Goal: Information Seeking & Learning: Learn about a topic

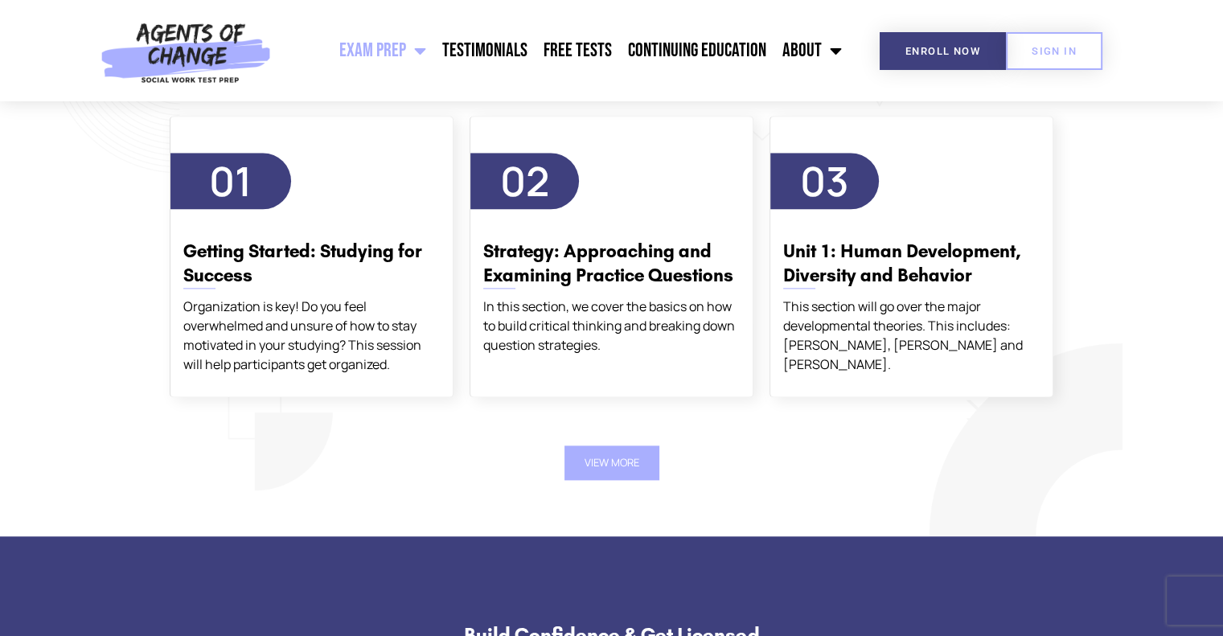
scroll to position [1929, 0]
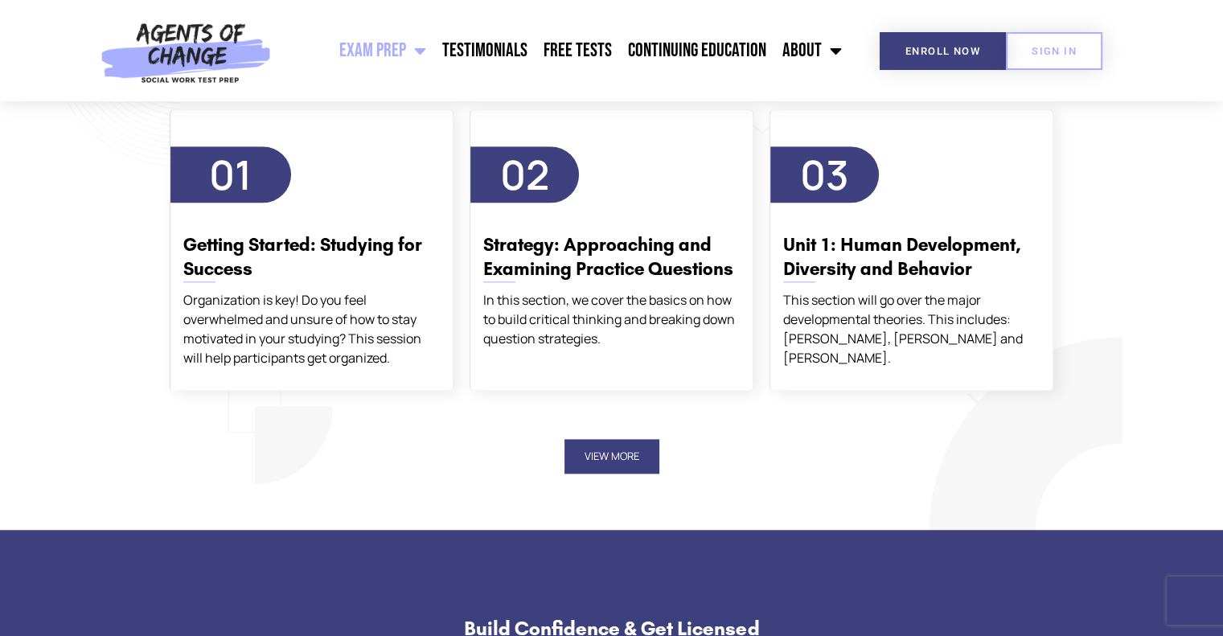
click at [616, 451] on button "View More" at bounding box center [611, 456] width 95 height 35
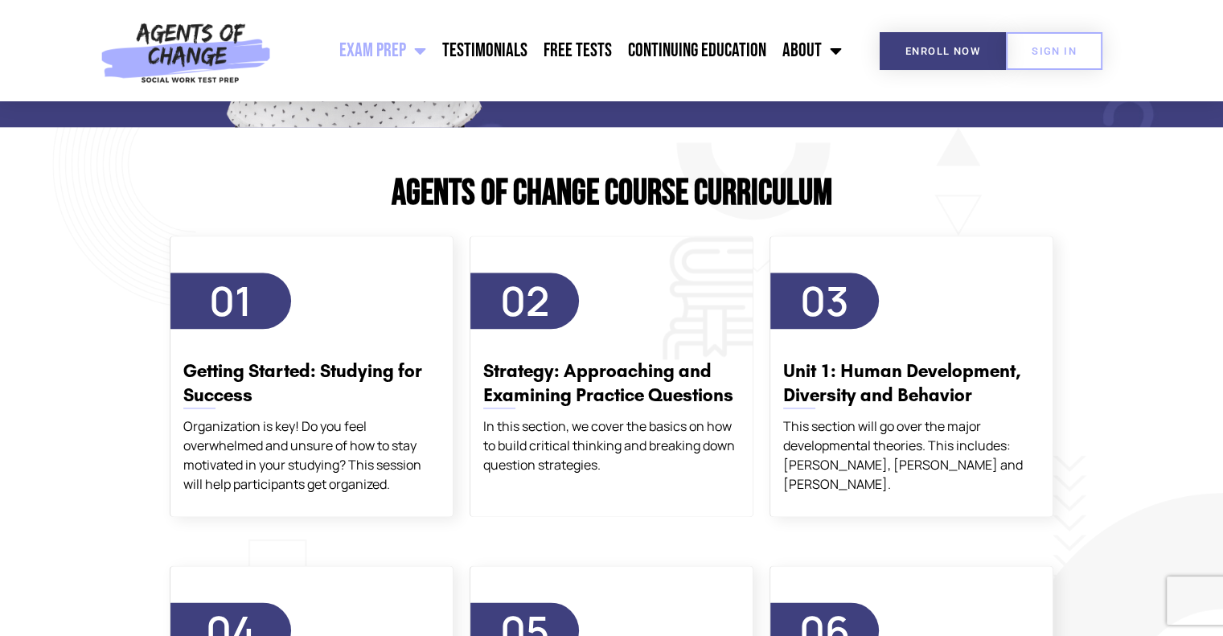
scroll to position [1768, 0]
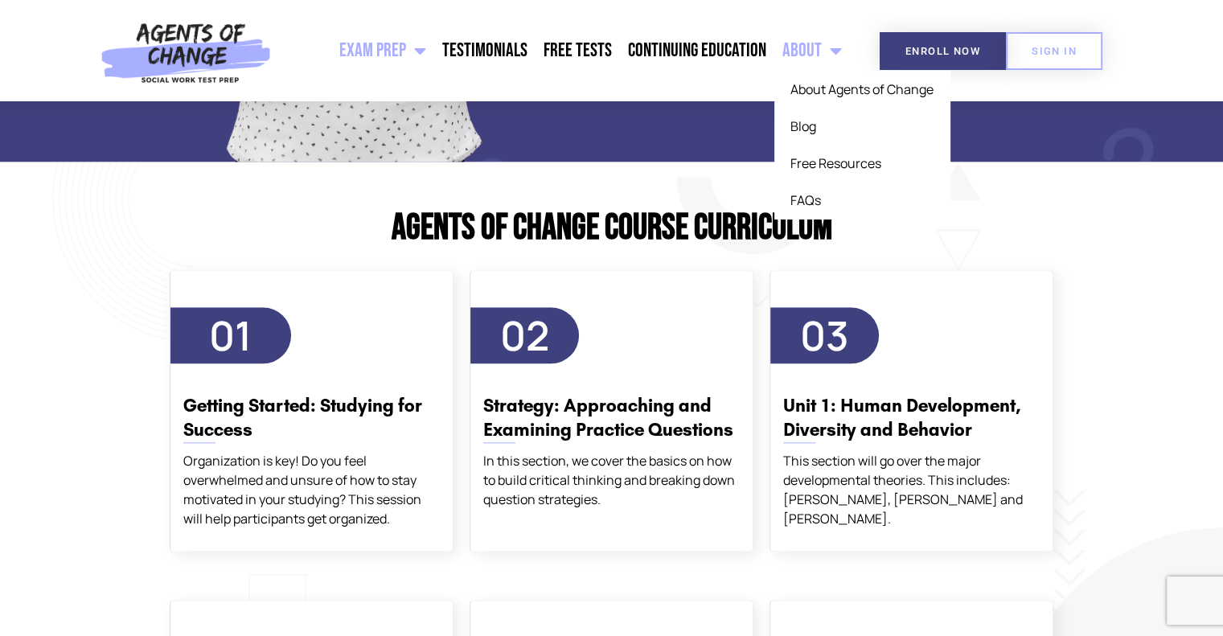
click at [821, 54] on span "Menu" at bounding box center [831, 50] width 20 height 35
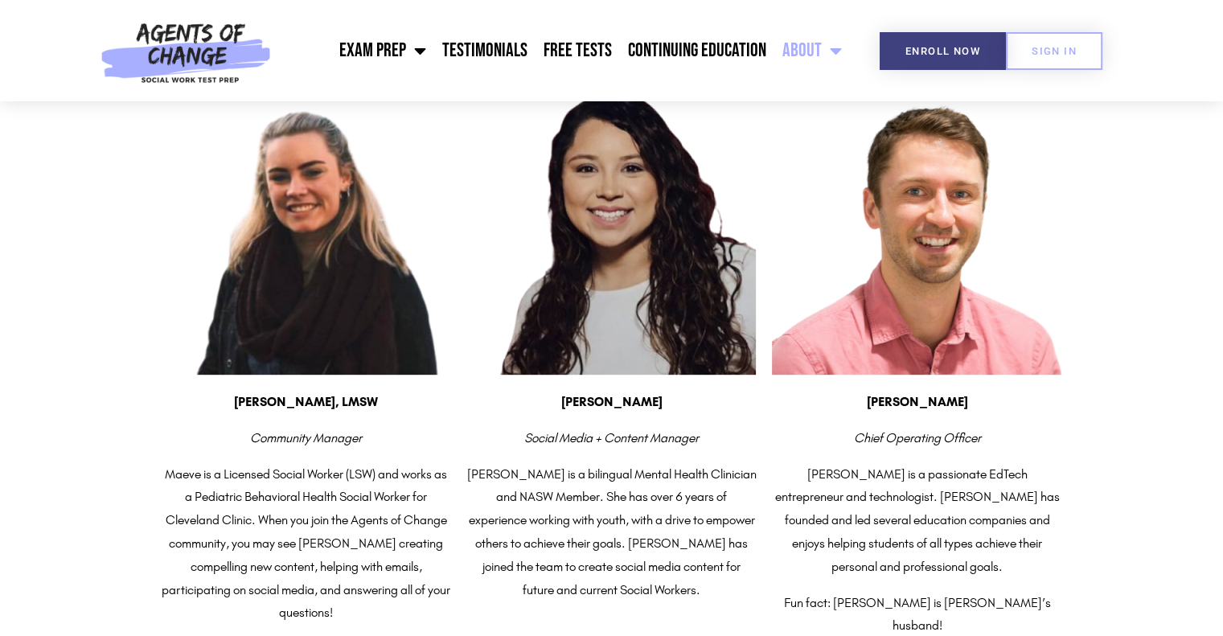
scroll to position [723, 0]
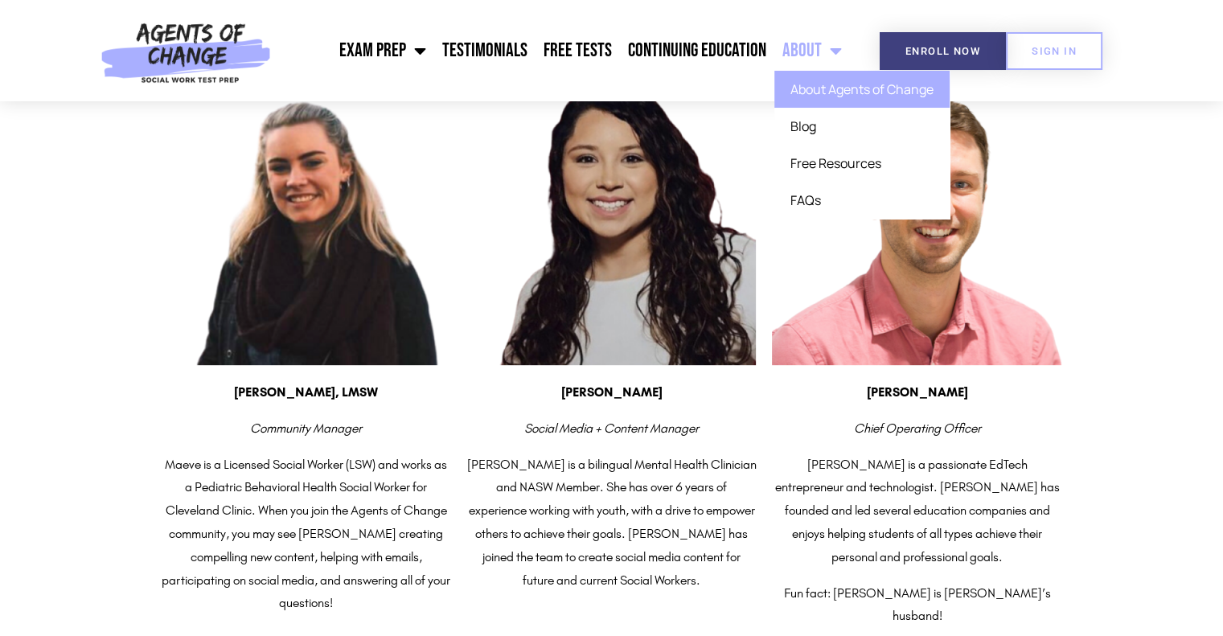
click at [834, 60] on span "Menu" at bounding box center [831, 50] width 20 height 35
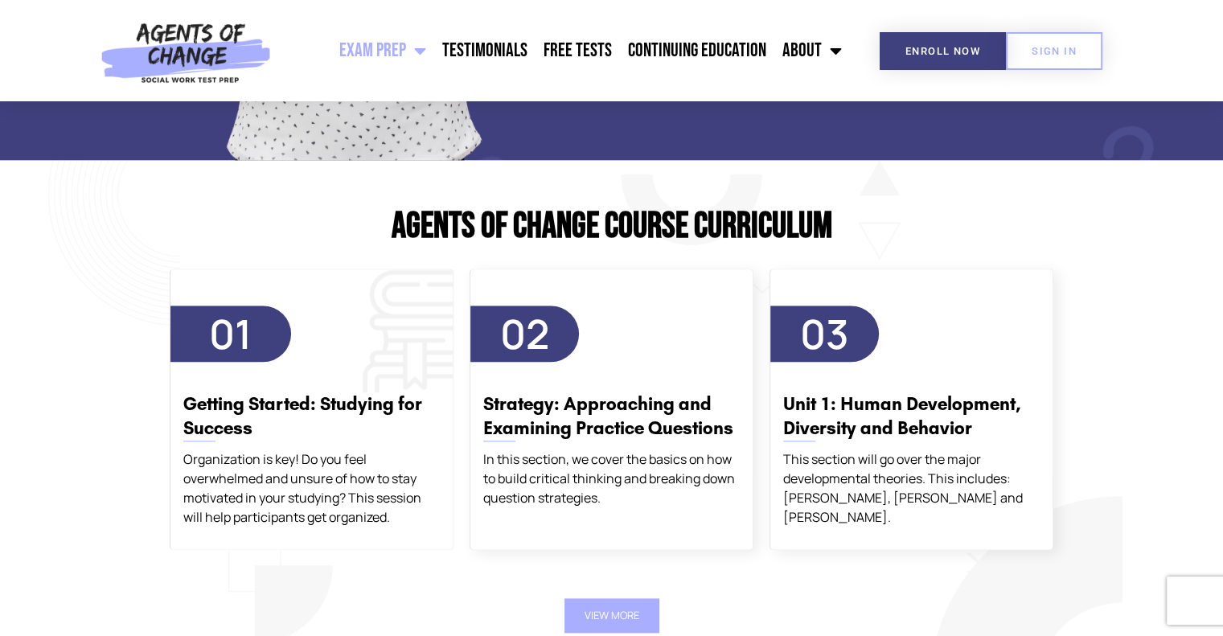
scroll to position [1768, 0]
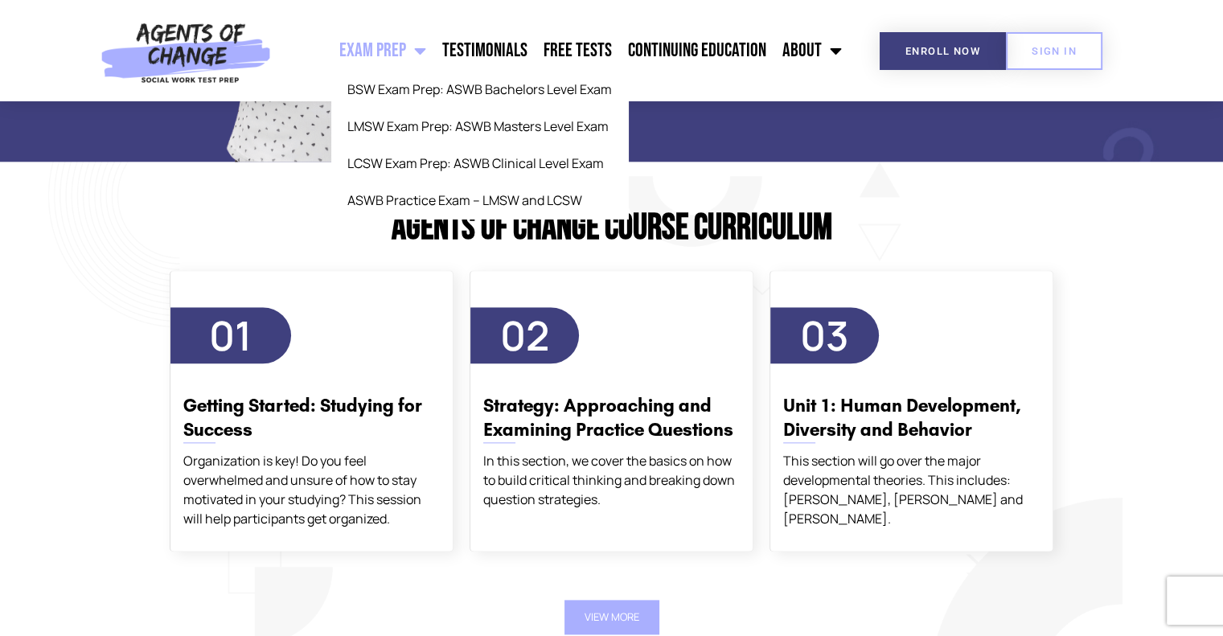
click at [410, 52] on link "Exam Prep" at bounding box center [382, 51] width 103 height 40
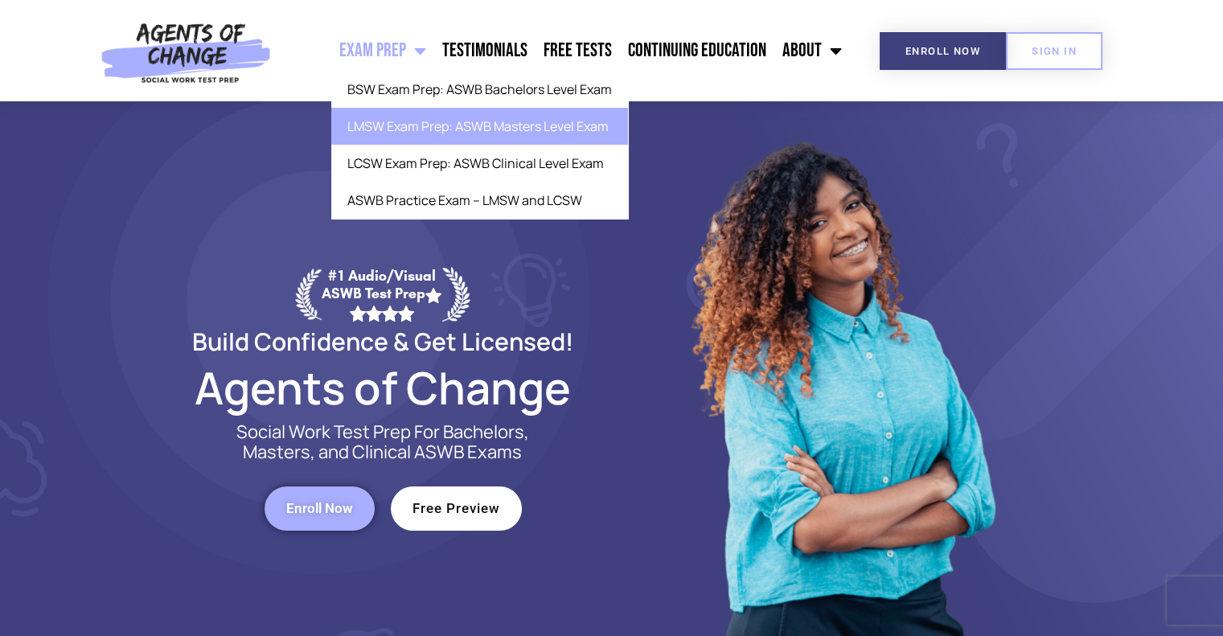
click at [425, 133] on link "LMSW Exam Prep: ASWB Masters Level Exam" at bounding box center [479, 126] width 297 height 37
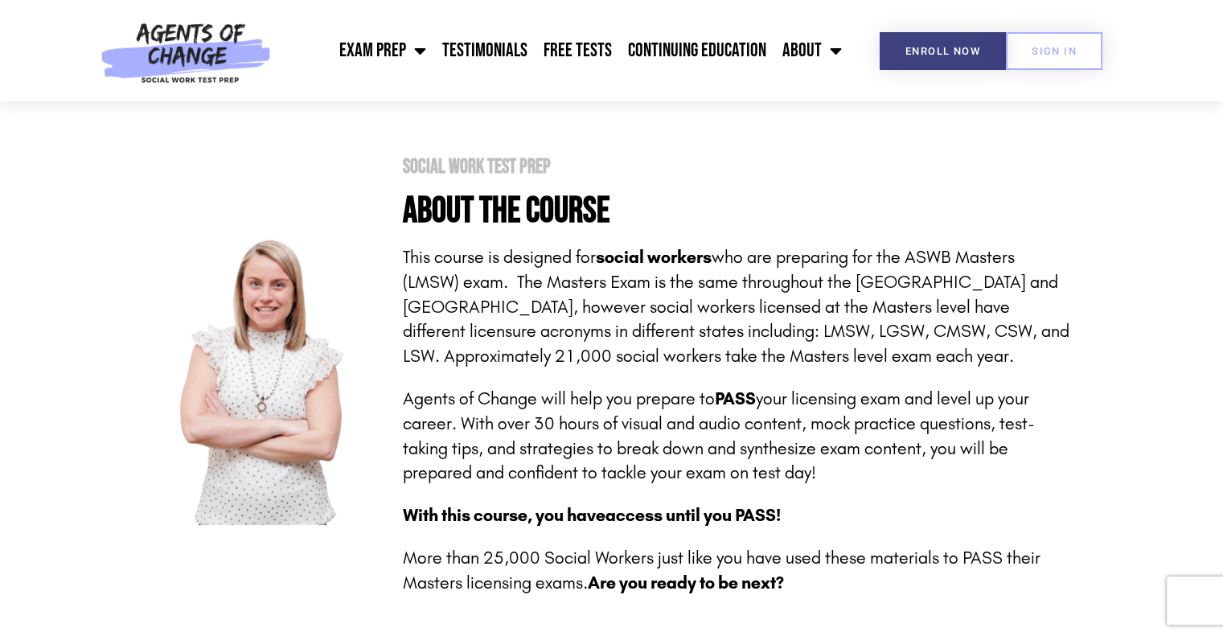
scroll to position [241, 0]
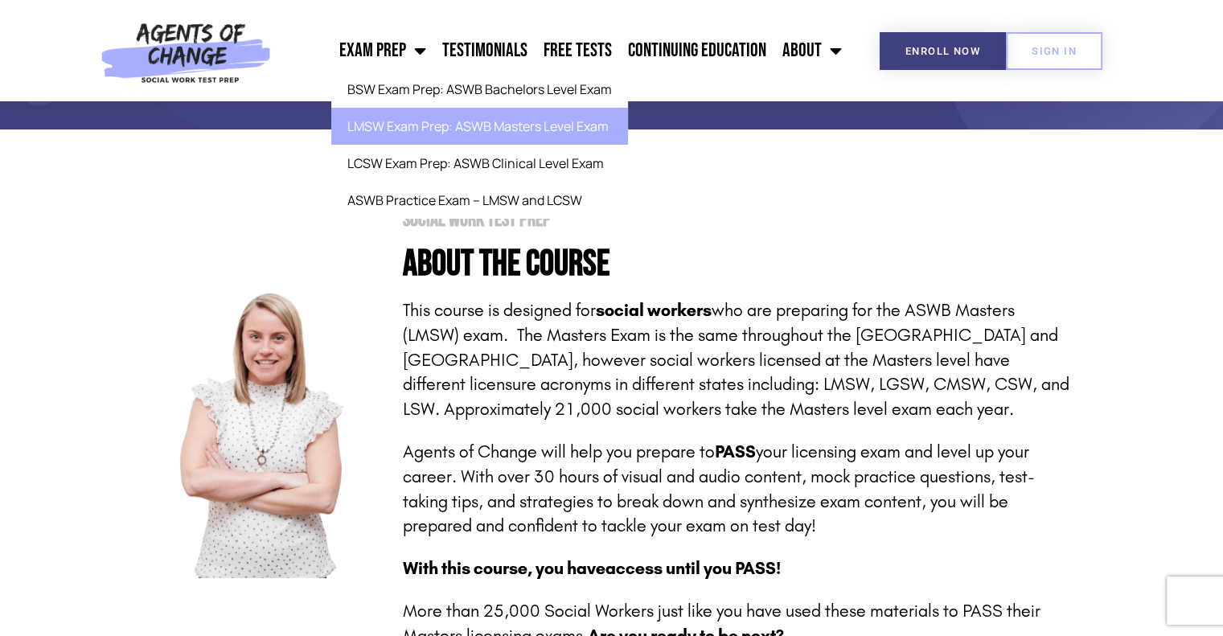
click at [1029, 201] on section "Social Work Test Prep About the Course This course is designed for social worke…" at bounding box center [611, 429] width 1223 height 600
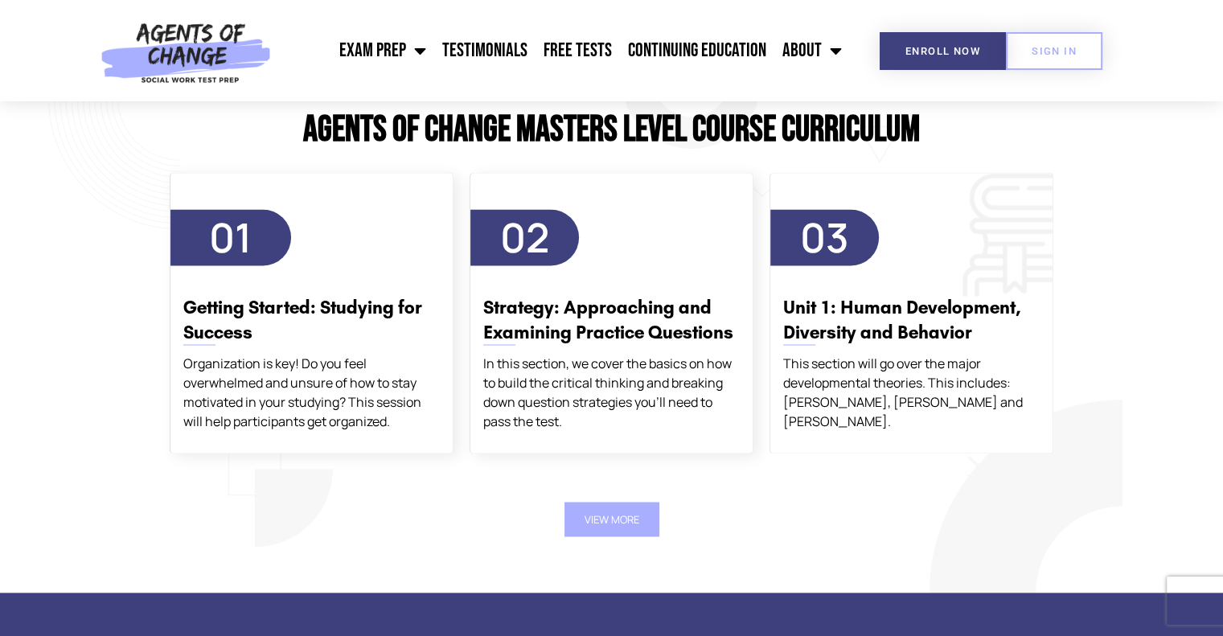
scroll to position [2733, 0]
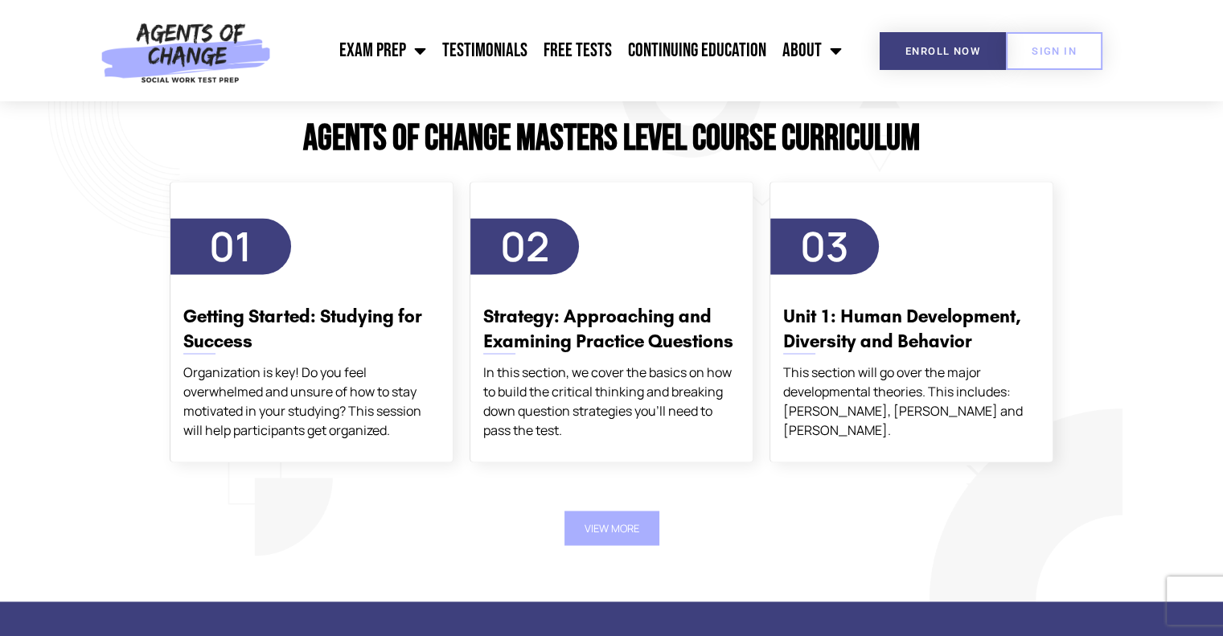
click at [587, 528] on button "View More" at bounding box center [611, 527] width 95 height 35
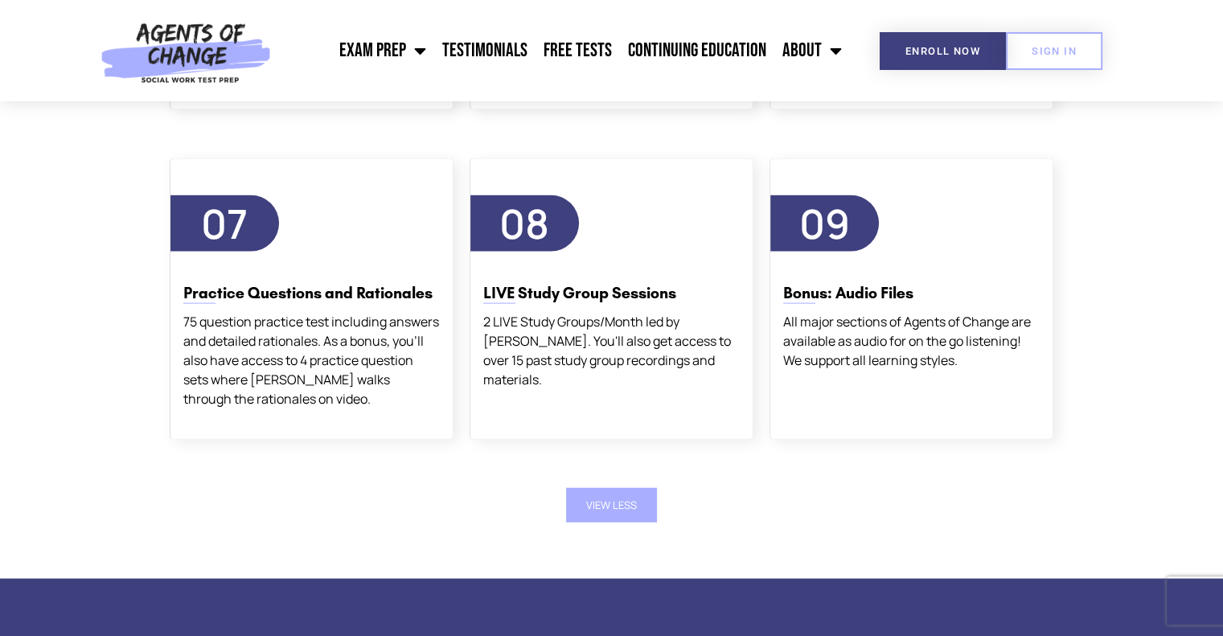
scroll to position [3376, 0]
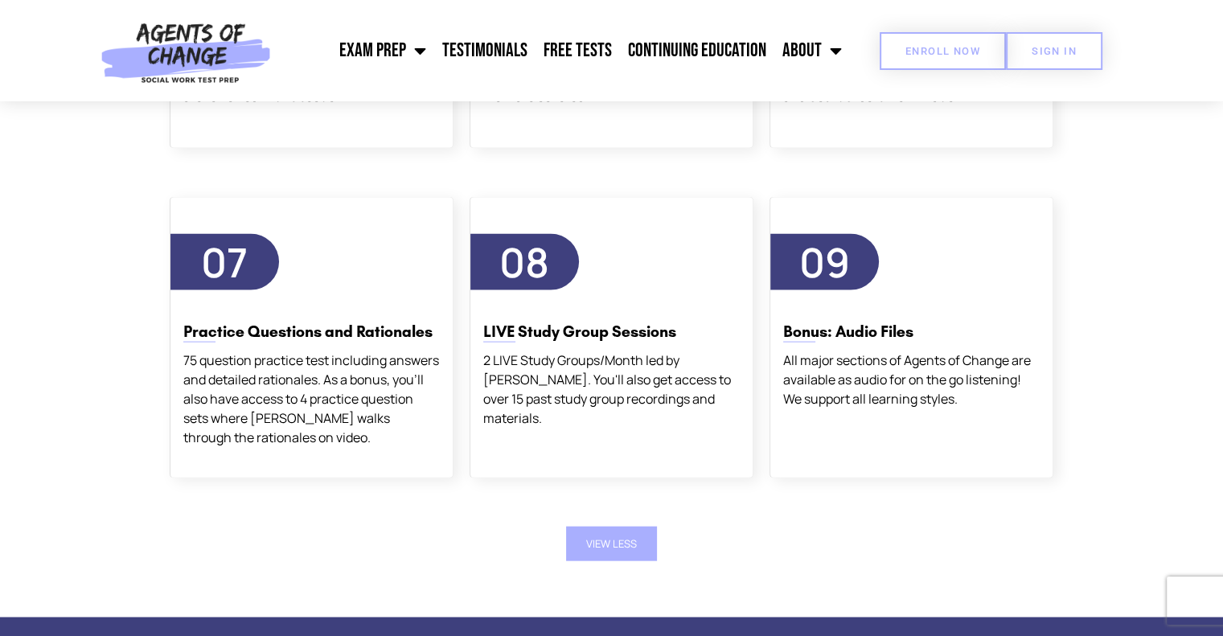
click at [950, 32] on link "Enroll Now" at bounding box center [942, 51] width 126 height 38
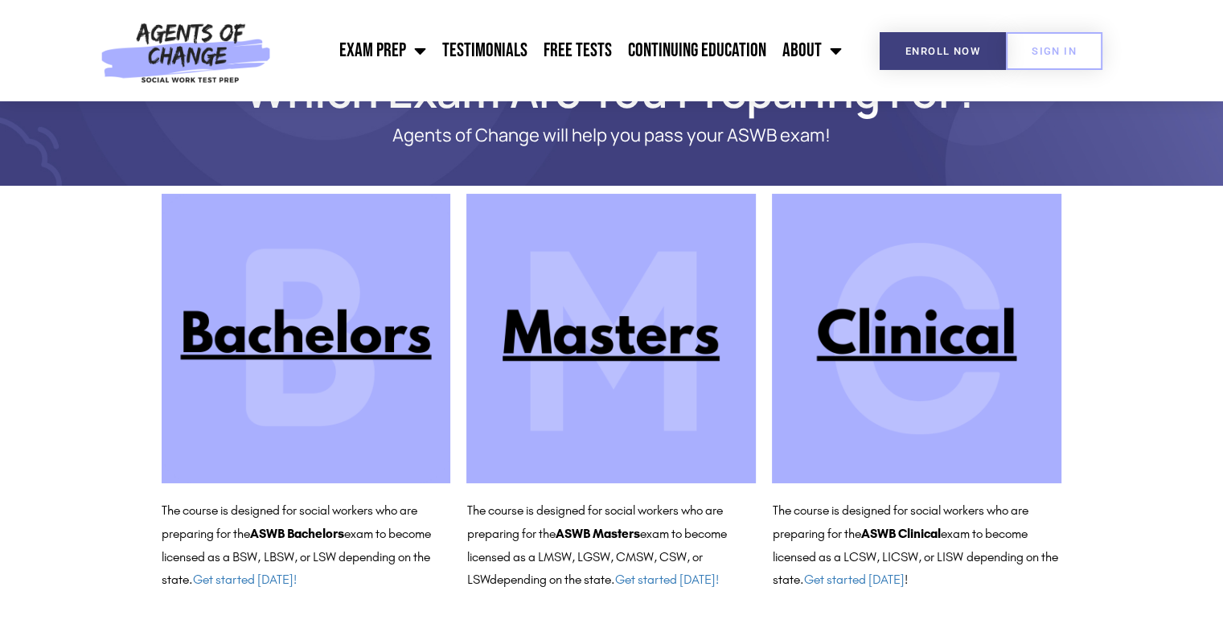
scroll to position [73, 0]
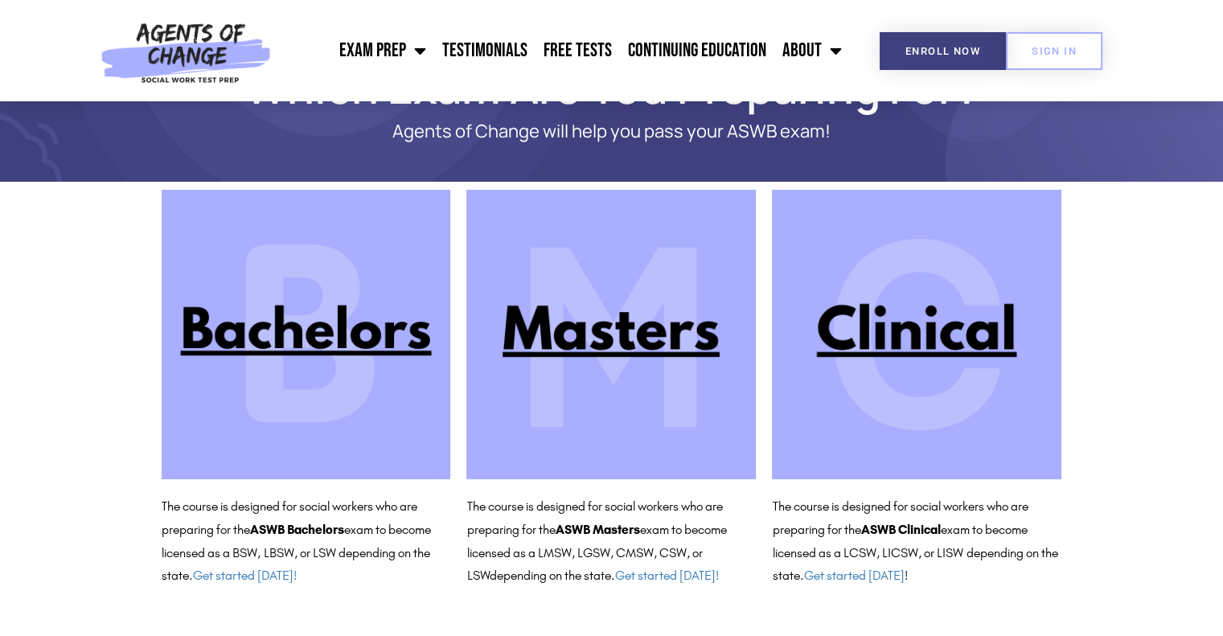
click at [604, 345] on img at bounding box center [610, 334] width 289 height 289
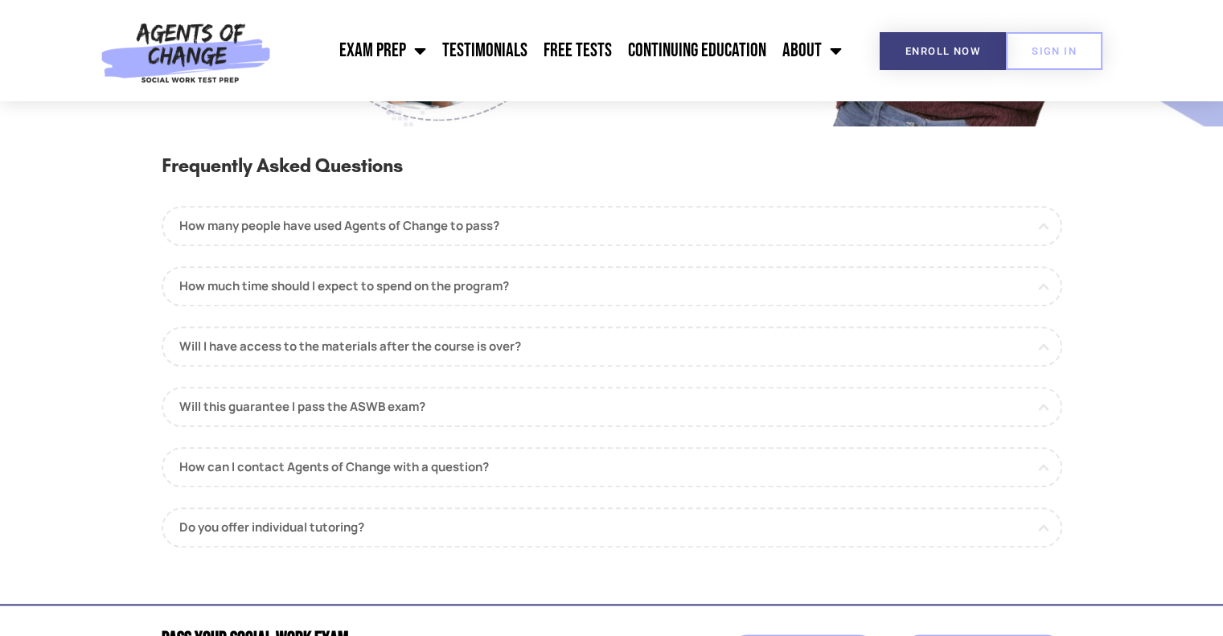
scroll to position [1768, 0]
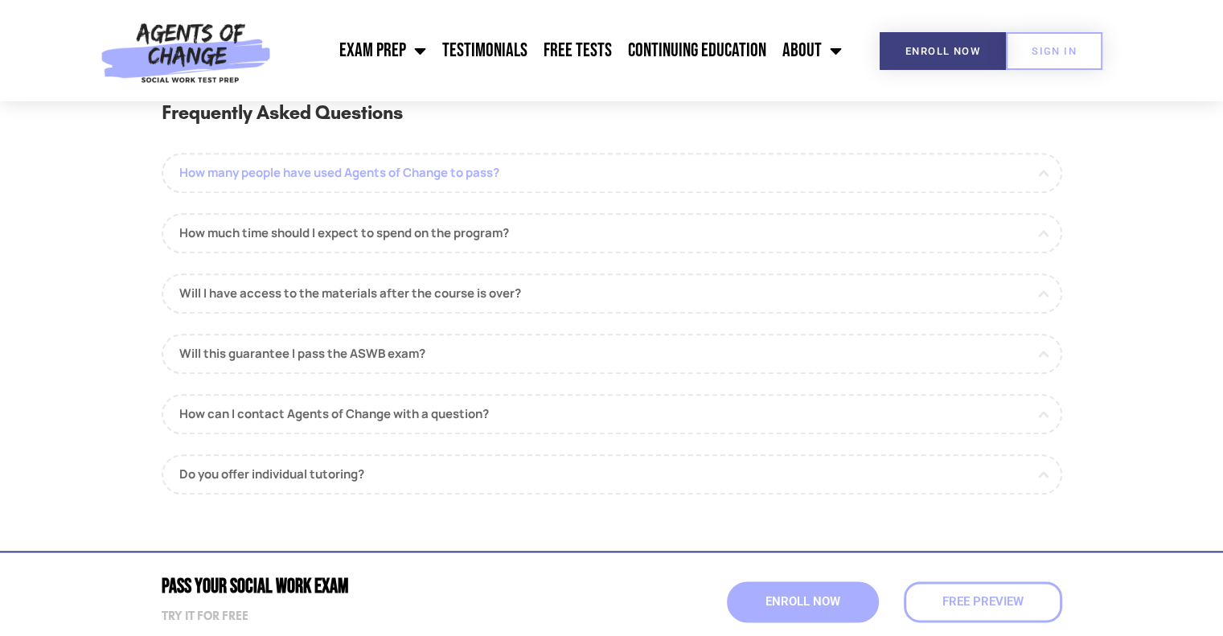
click at [477, 170] on link "How many people have used Agents of Change to pass?" at bounding box center [612, 173] width 900 height 40
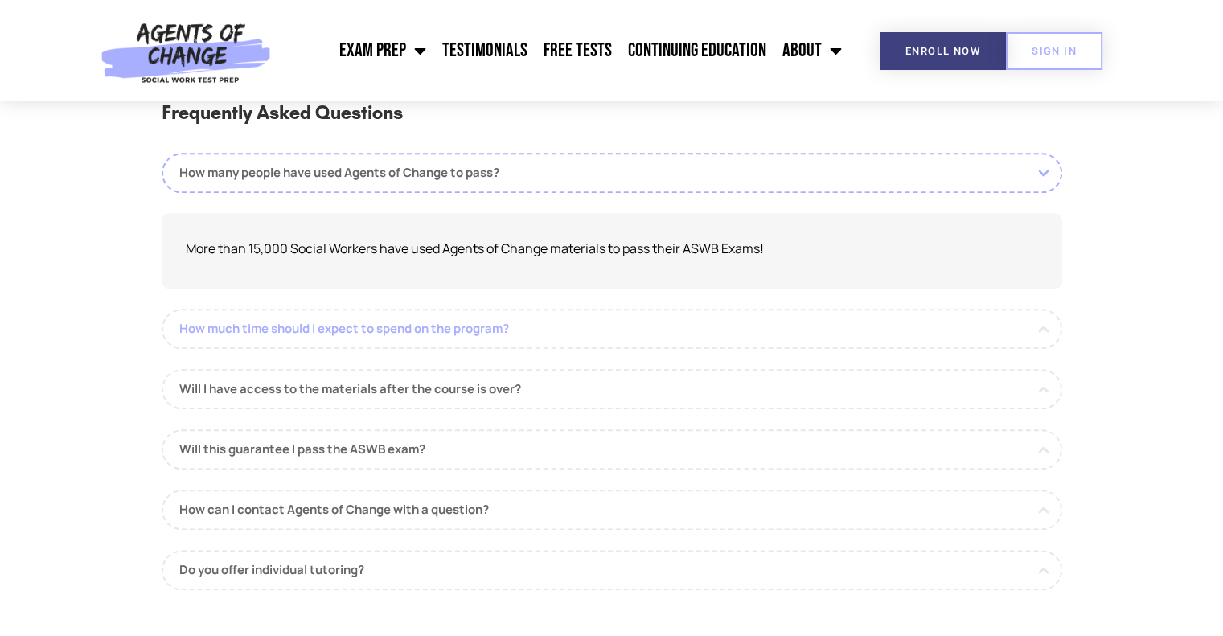
click at [465, 325] on link "How much time should I expect to spend on the program?" at bounding box center [612, 329] width 900 height 40
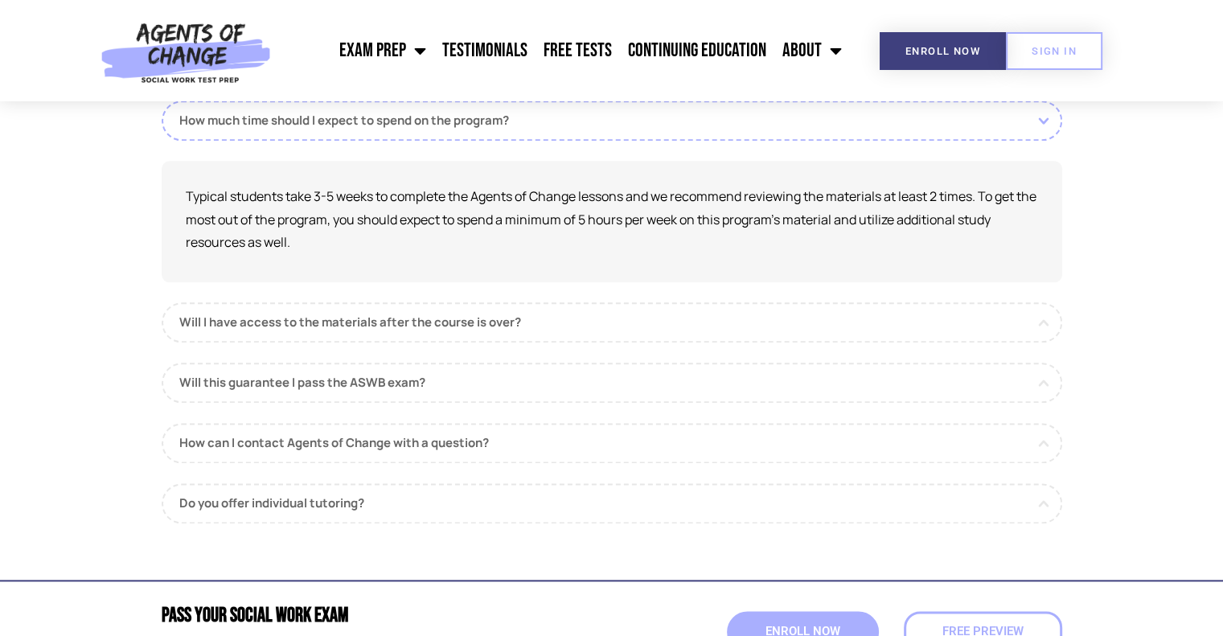
scroll to position [2009, 0]
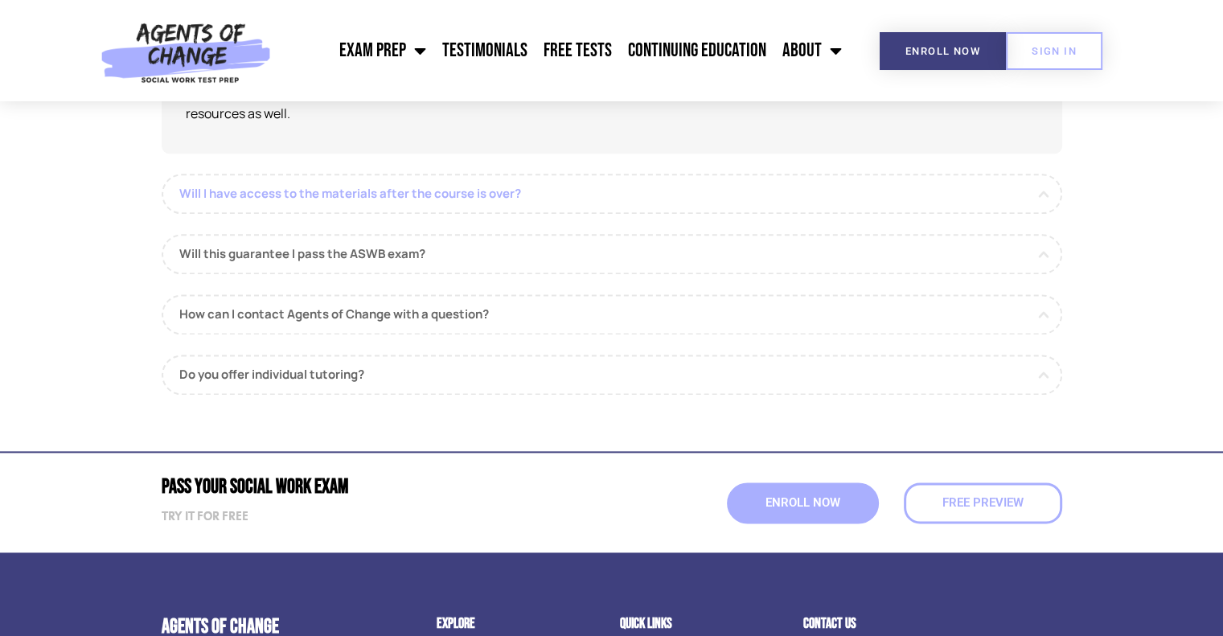
click at [475, 190] on link "Will I have access to the materials after the course is over?" at bounding box center [612, 194] width 900 height 40
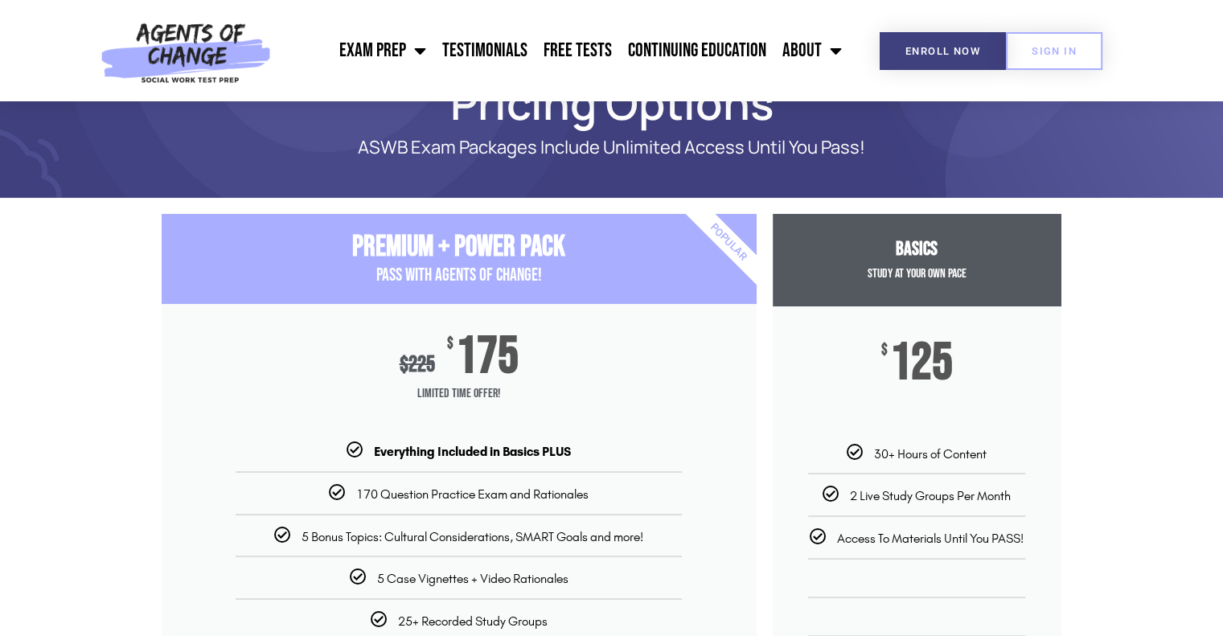
scroll to position [0, 0]
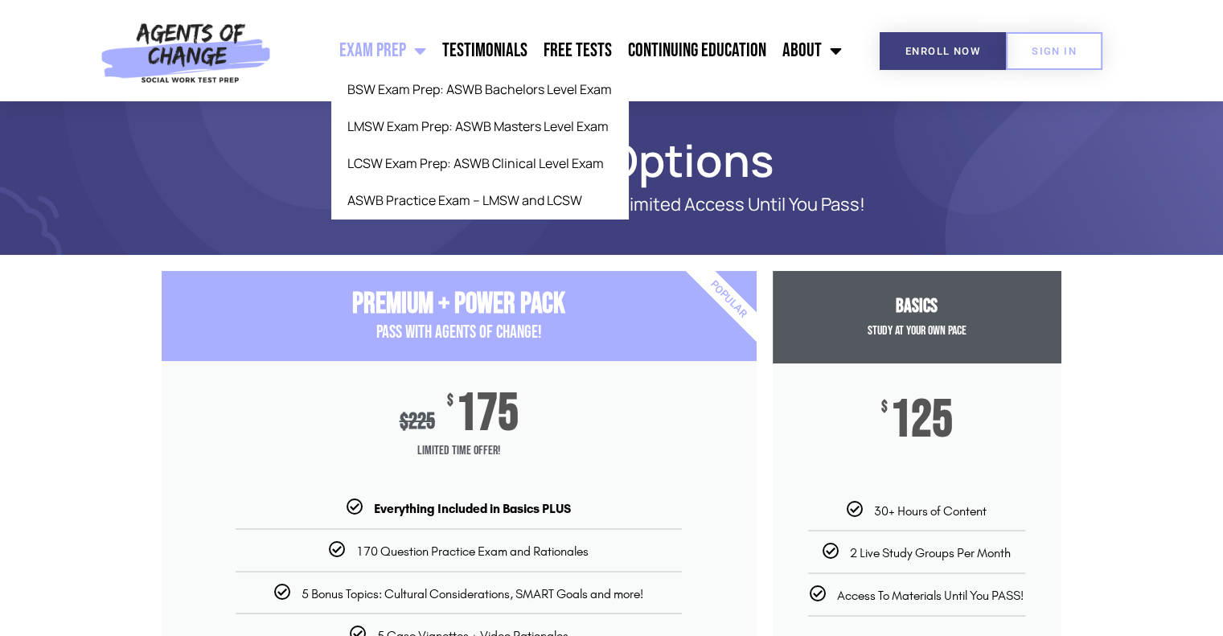
click at [426, 54] on span "Menu" at bounding box center [416, 50] width 20 height 35
